Goal: Transaction & Acquisition: Purchase product/service

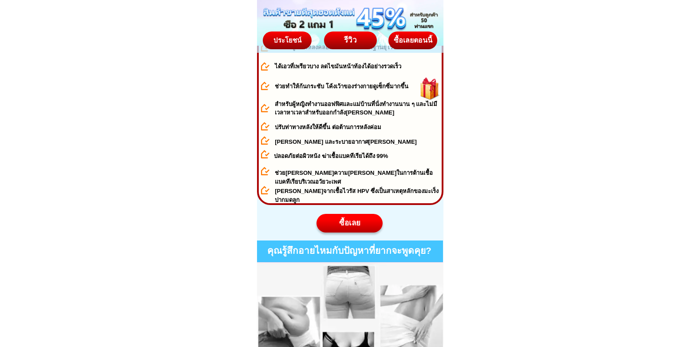
scroll to position [444, 0]
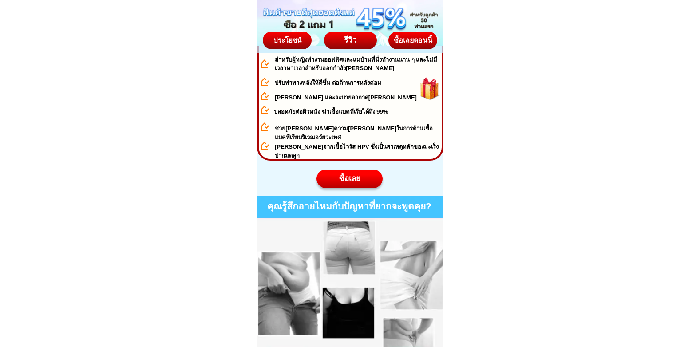
click at [349, 177] on div "ซื้อเลย" at bounding box center [349, 179] width 66 height 12
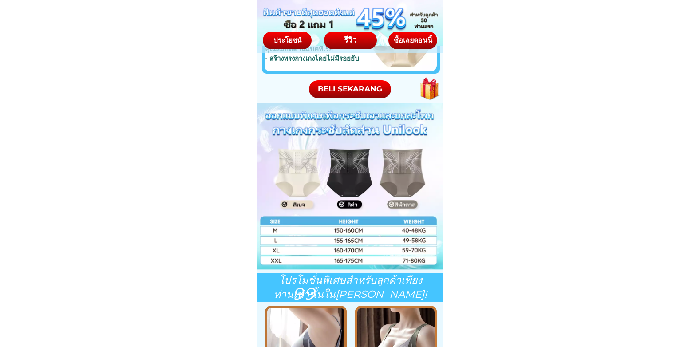
scroll to position [4224, 0]
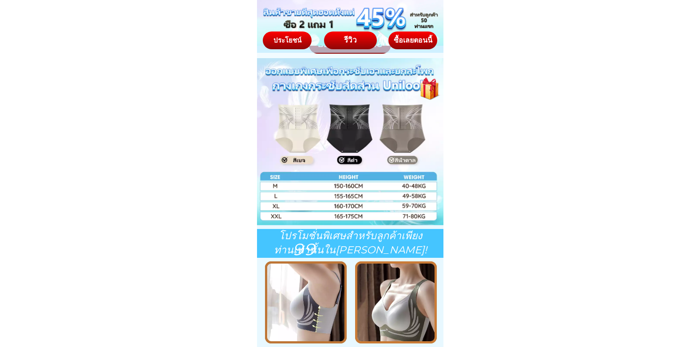
click at [303, 133] on div at bounding box center [349, 141] width 189 height 167
click at [347, 126] on div at bounding box center [349, 141] width 189 height 167
click at [346, 187] on div at bounding box center [349, 141] width 189 height 167
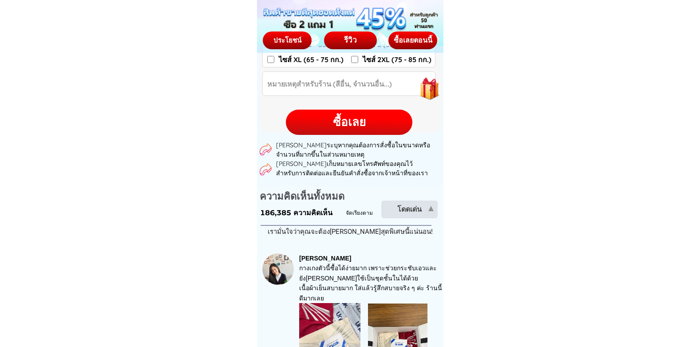
scroll to position [1375, 0]
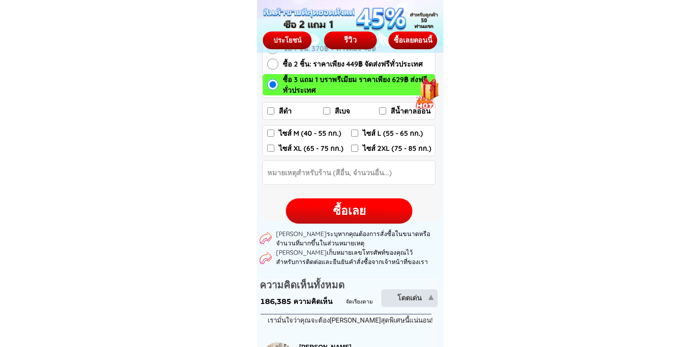
click at [327, 110] on input "สีเบจ" at bounding box center [326, 110] width 7 height 7
checkbox input "false"
click at [270, 111] on input "สีดำ" at bounding box center [270, 110] width 7 height 7
click at [356, 207] on div "ซื้อเลย" at bounding box center [349, 210] width 126 height 17
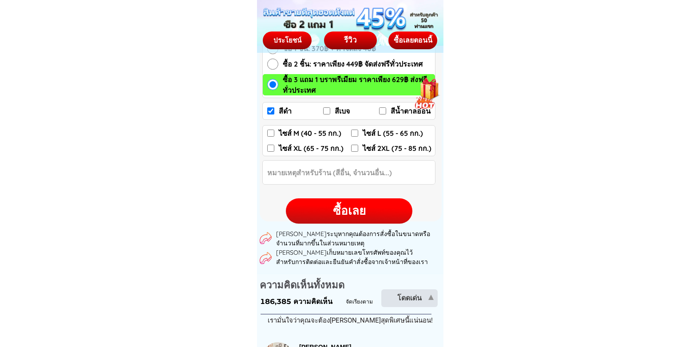
checkbox input "true"
checkbox input "false"
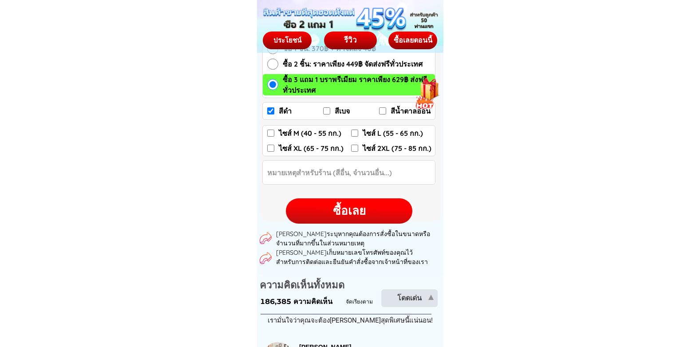
checkbox input "false"
radio input "true"
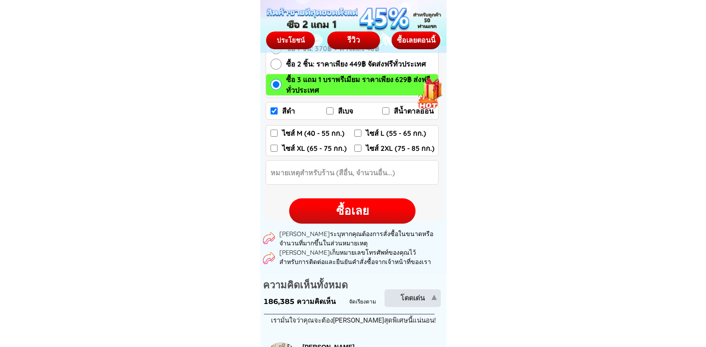
scroll to position [1358, 0]
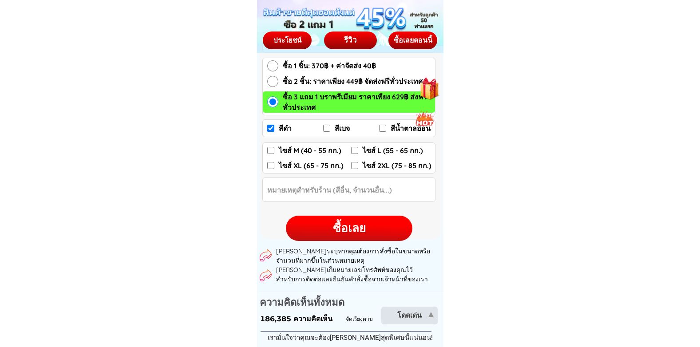
click at [348, 228] on div "ซื้อเลย" at bounding box center [349, 228] width 126 height 17
checkbox input "true"
checkbox input "false"
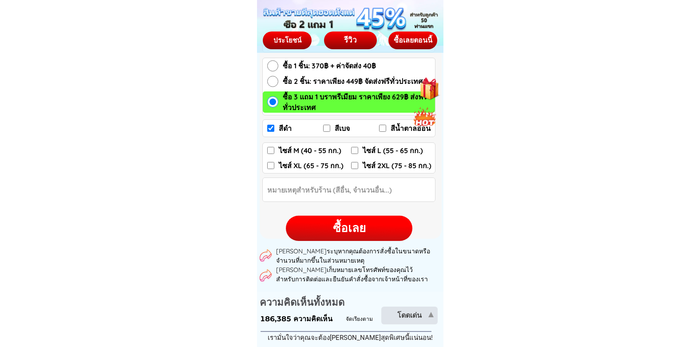
checkbox input "false"
radio input "true"
click at [410, 37] on div "ซื้อเลยตอนนี้" at bounding box center [412, 40] width 49 height 7
